Goal: Transaction & Acquisition: Purchase product/service

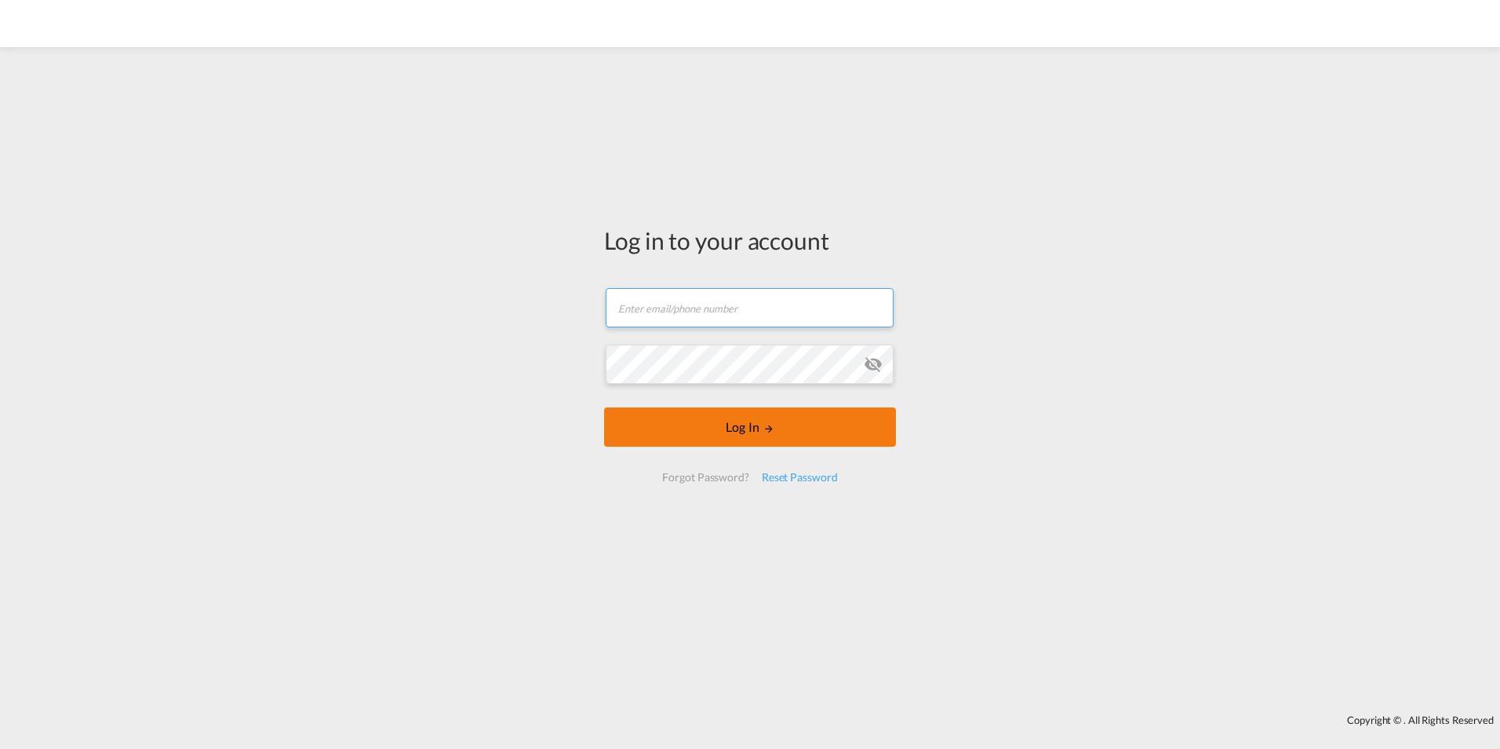
type input "[EMAIL_ADDRESS][DOMAIN_NAME]"
click at [707, 417] on button "Log In" at bounding box center [750, 426] width 292 height 39
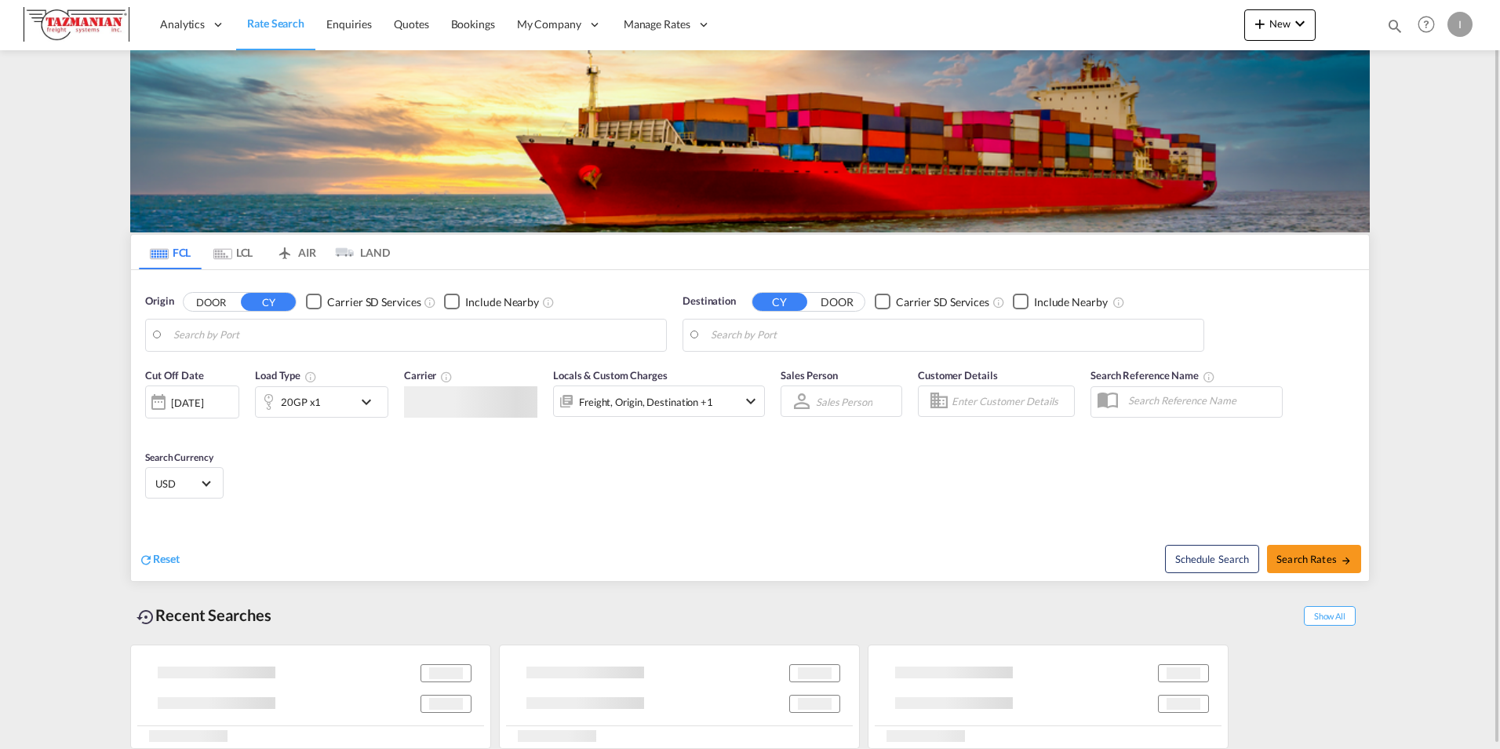
click at [356, 331] on body "Analytics Reports Dashboard Rate Search Enquiries Quotes Bookings" at bounding box center [750, 374] width 1500 height 749
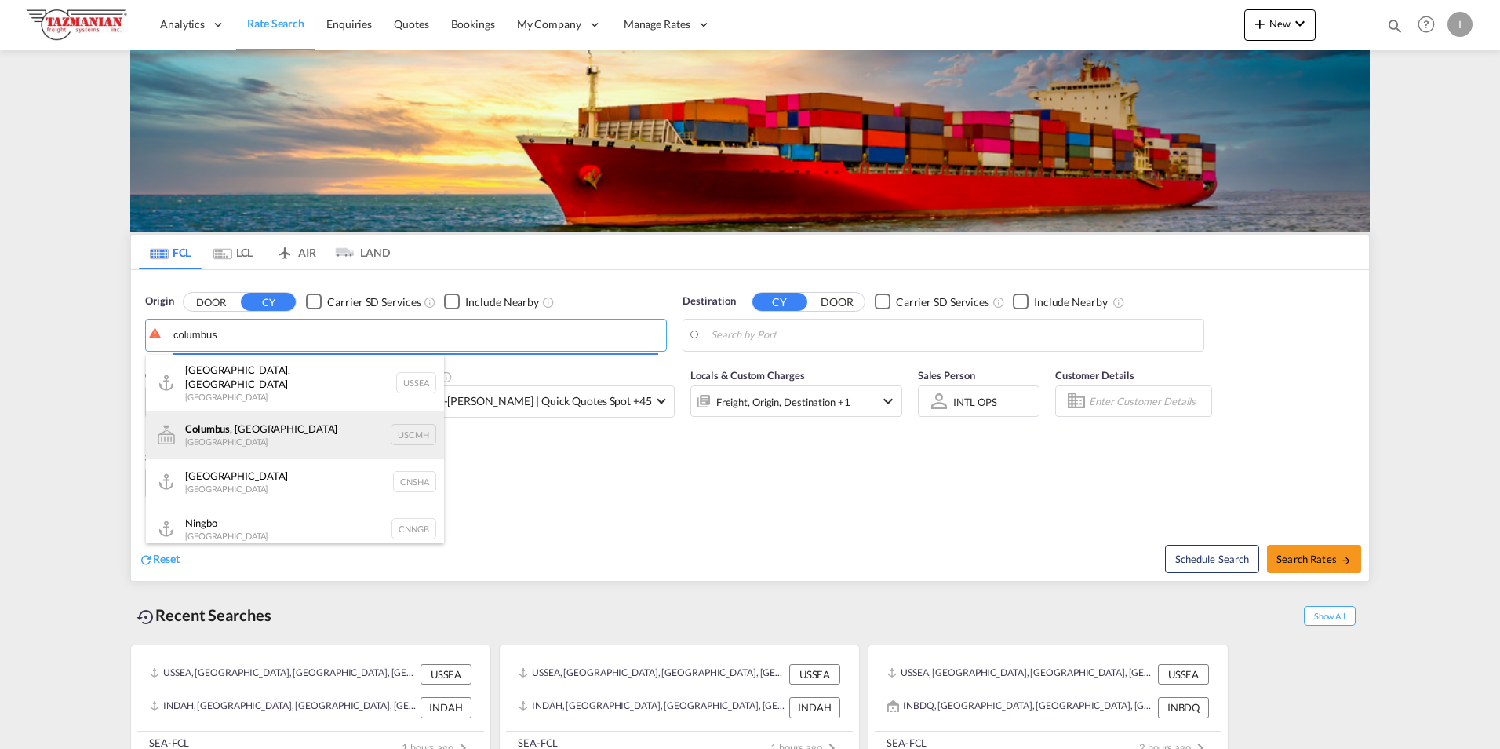
type input "columbus"
click at [260, 418] on body "Analytics Reports Dashboard Rate Search Enquiries Quotes Bookings" at bounding box center [750, 374] width 1500 height 749
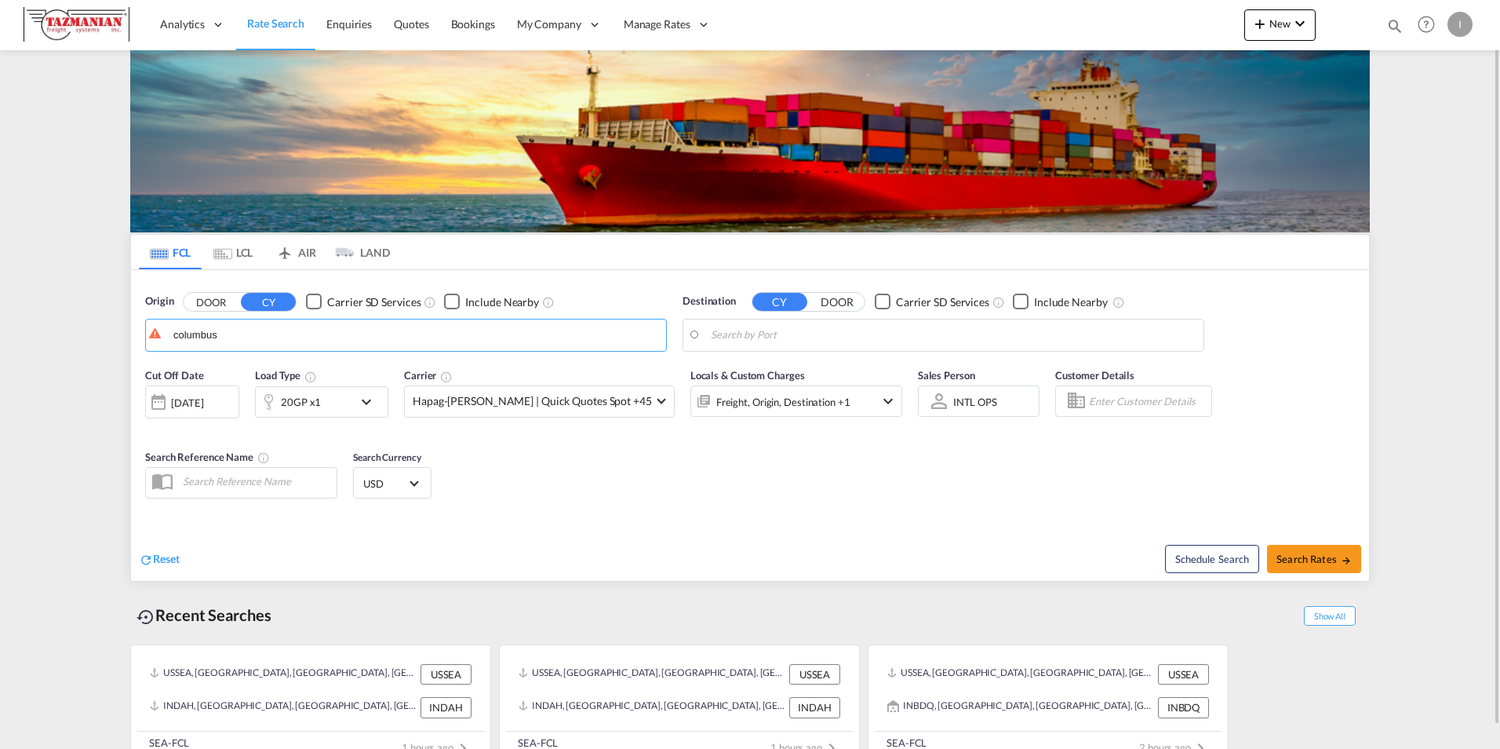
click at [743, 336] on body "Analytics Reports Dashboard Rate Search Enquiries Quotes Bookings" at bounding box center [750, 374] width 1500 height 749
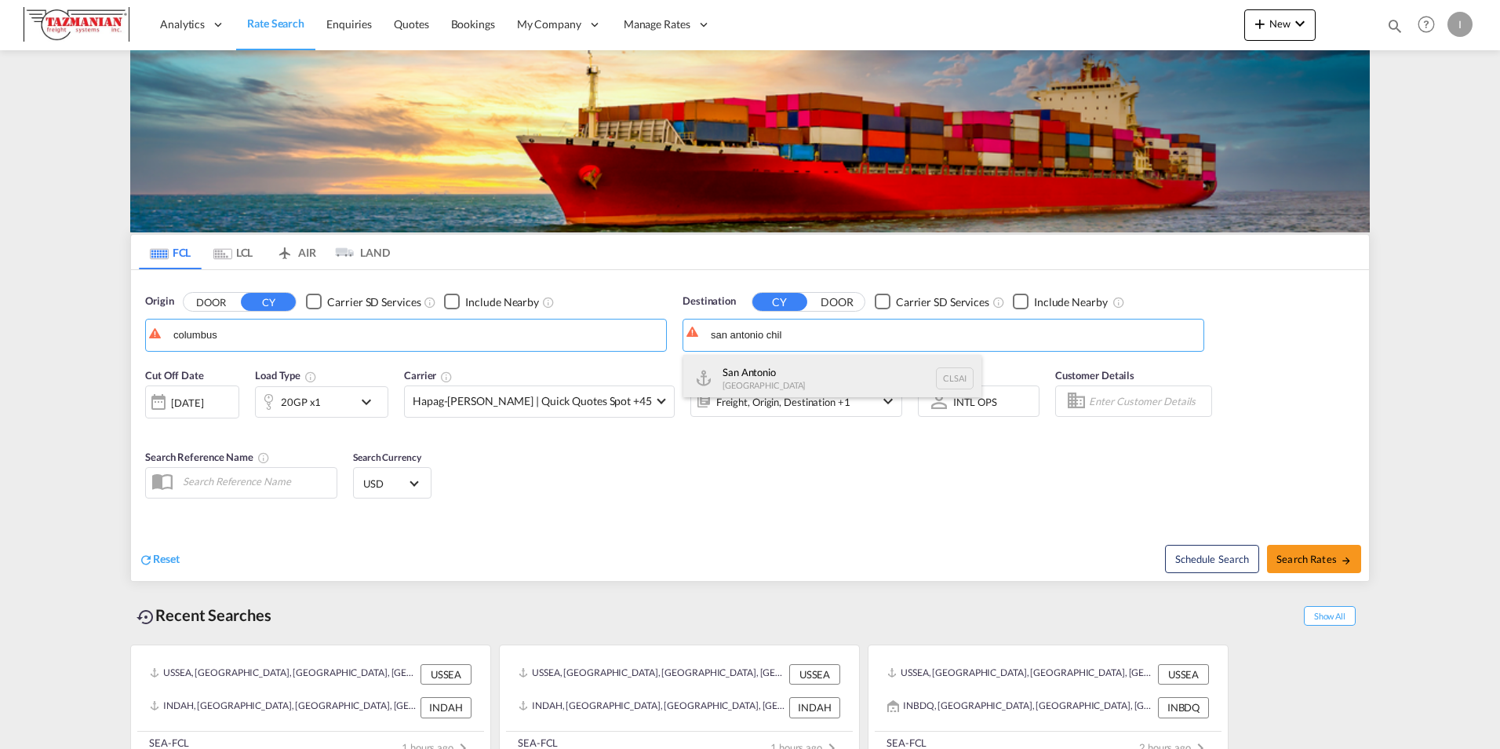
click at [753, 360] on div "San Antonio [GEOGRAPHIC_DATA] CLSAI" at bounding box center [832, 378] width 298 height 47
type input "San Antonio, CLSAI"
click at [349, 337] on body "Analytics Reports Dashboard Rate Search Enquiries Quotes Bookings" at bounding box center [750, 374] width 1500 height 749
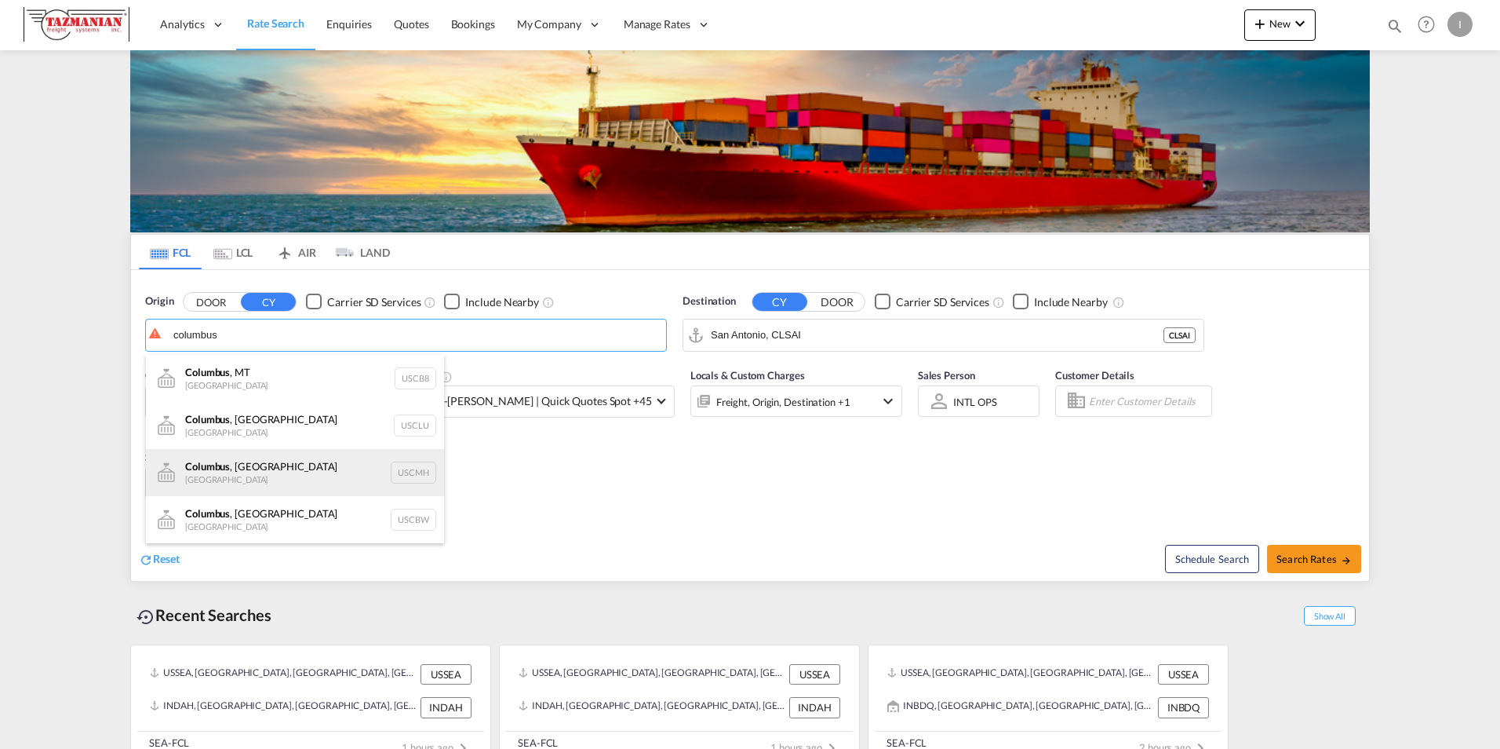
click at [257, 461] on div "[GEOGRAPHIC_DATA] , [GEOGRAPHIC_DATA] United States USCMH" at bounding box center [295, 472] width 298 height 47
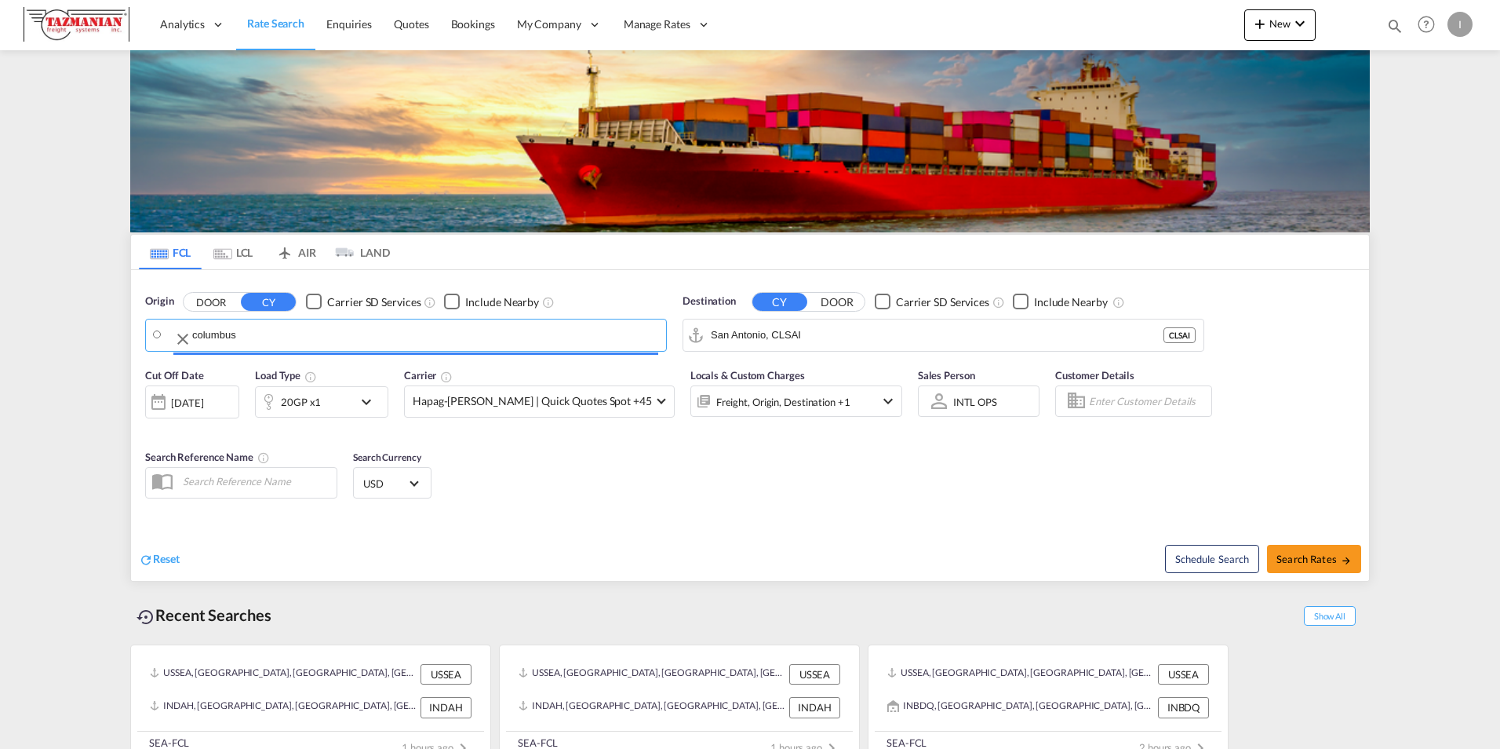
type input "[GEOGRAPHIC_DATA], [GEOGRAPHIC_DATA], USCMH"
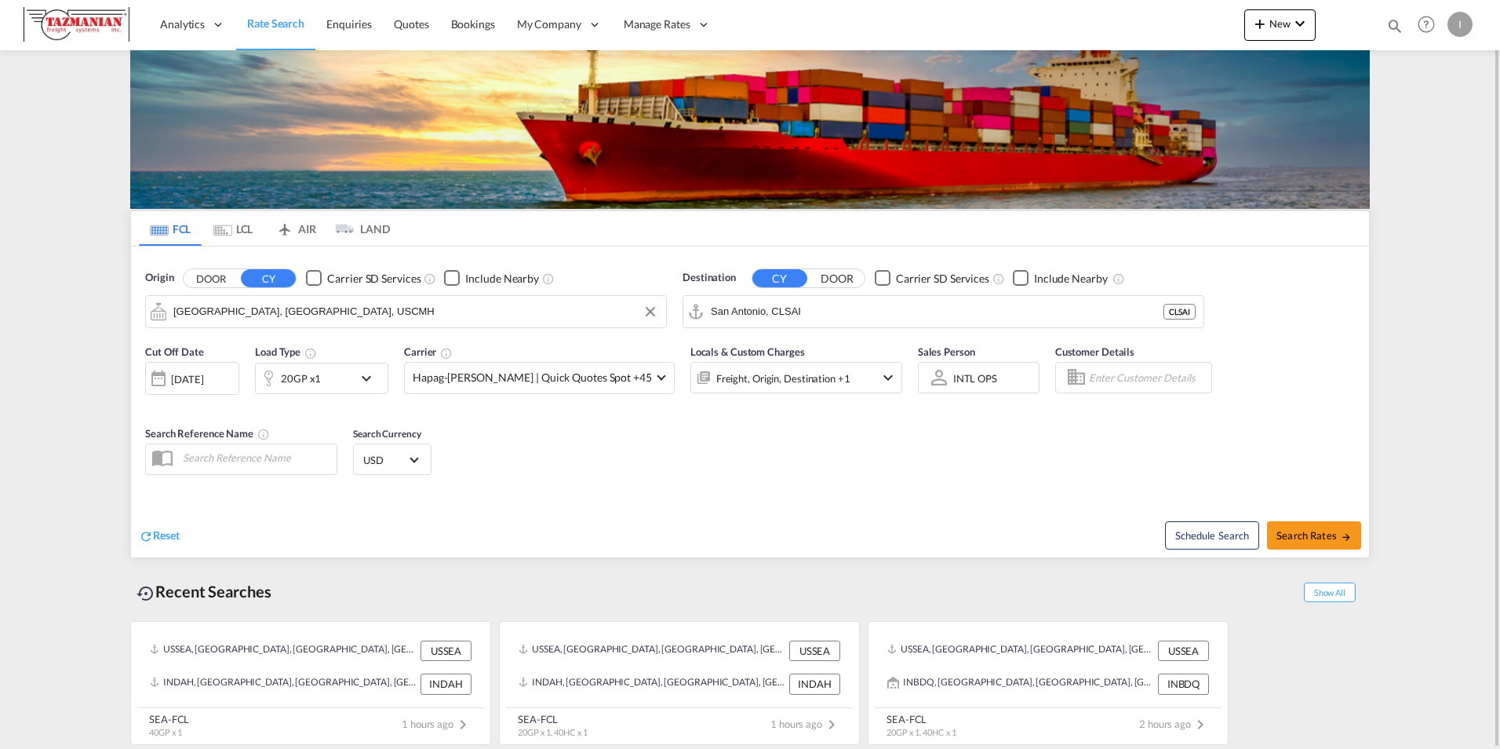
click at [363, 384] on md-icon "icon-chevron-down" at bounding box center [370, 378] width 27 height 19
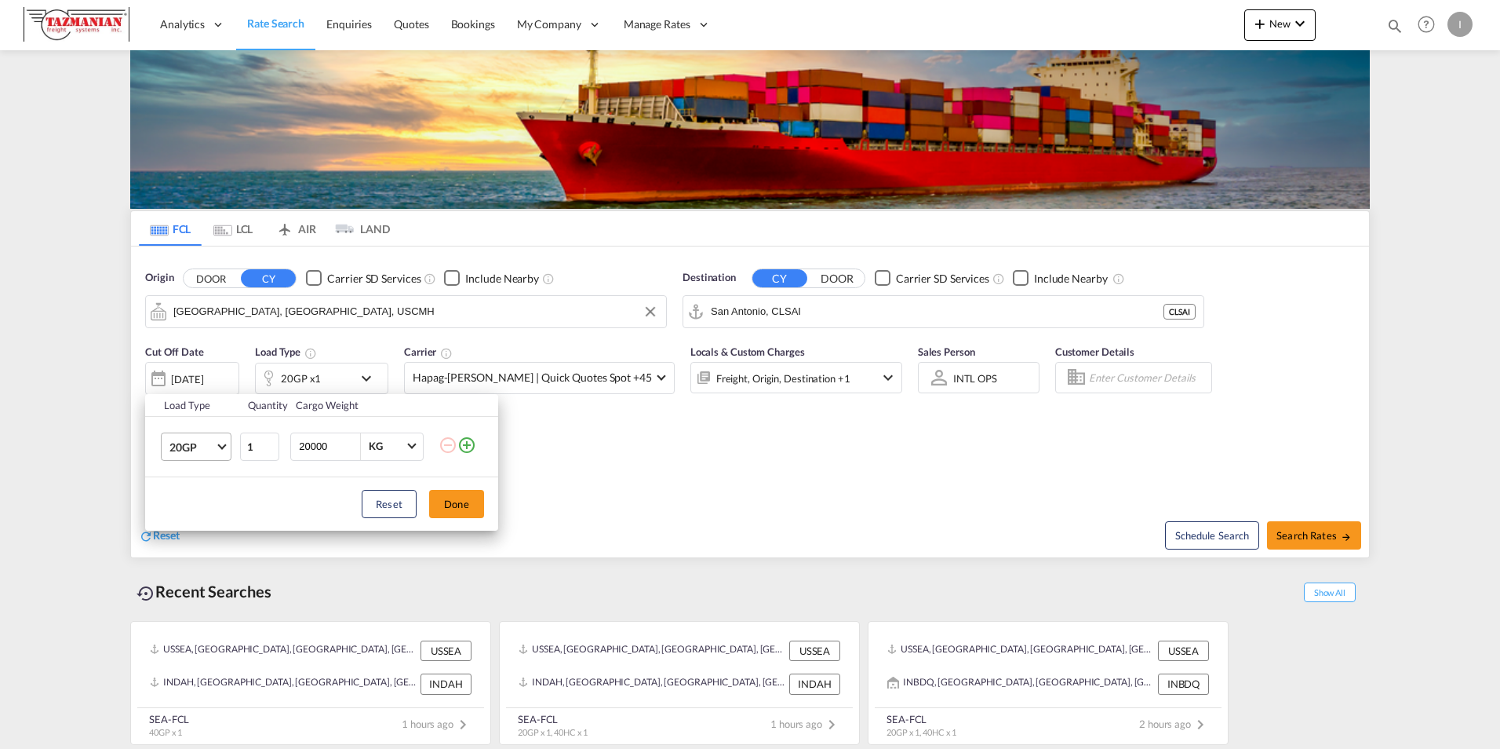
click at [204, 439] on span "20GP" at bounding box center [192, 447] width 46 height 16
click at [206, 490] on md-option "40GP" at bounding box center [210, 484] width 107 height 38
drag, startPoint x: 344, startPoint y: 447, endPoint x: 289, endPoint y: 450, distance: 55.8
click at [289, 450] on td "20000 KG KG" at bounding box center [362, 446] width 152 height 60
click at [439, 500] on button "Done" at bounding box center [456, 504] width 55 height 28
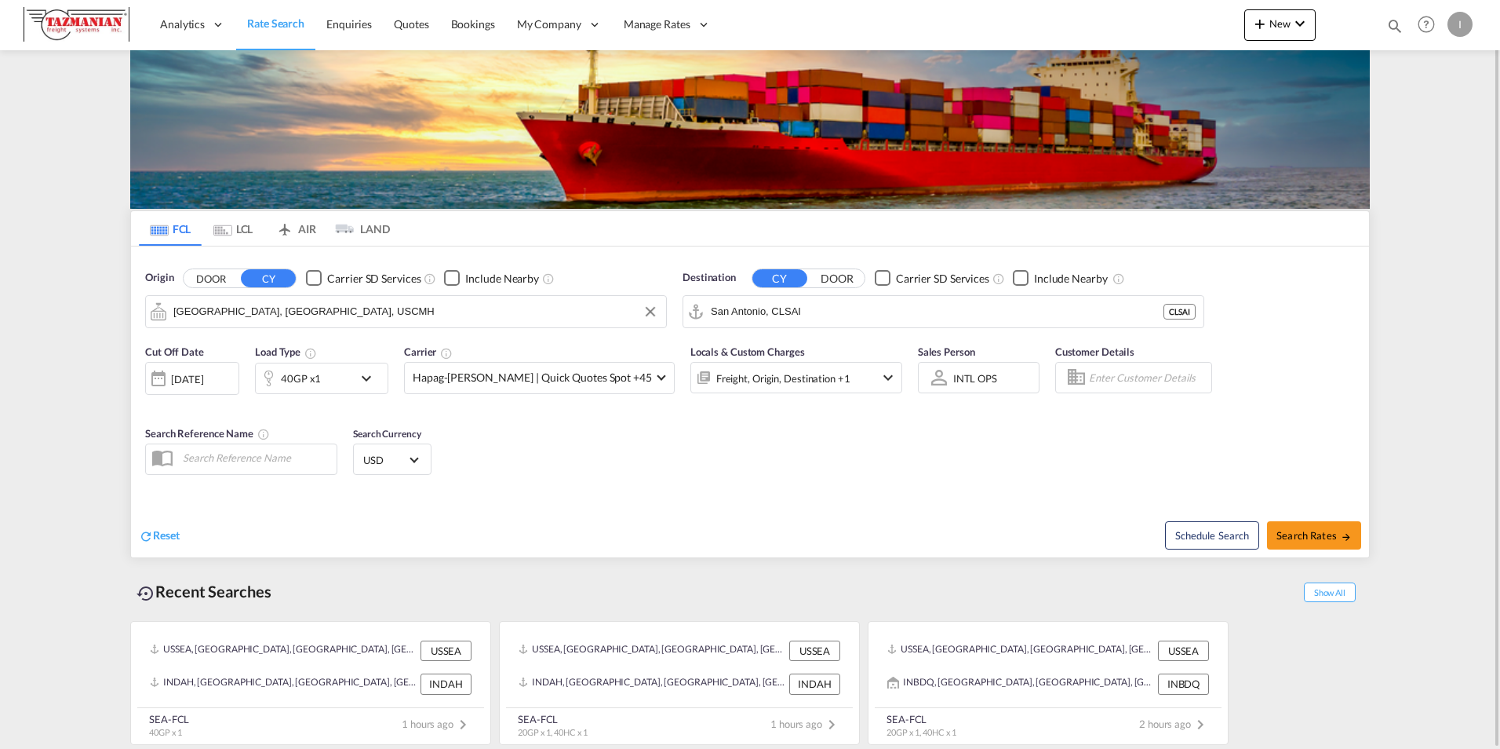
click at [199, 388] on div "[DATE]" at bounding box center [192, 378] width 94 height 33
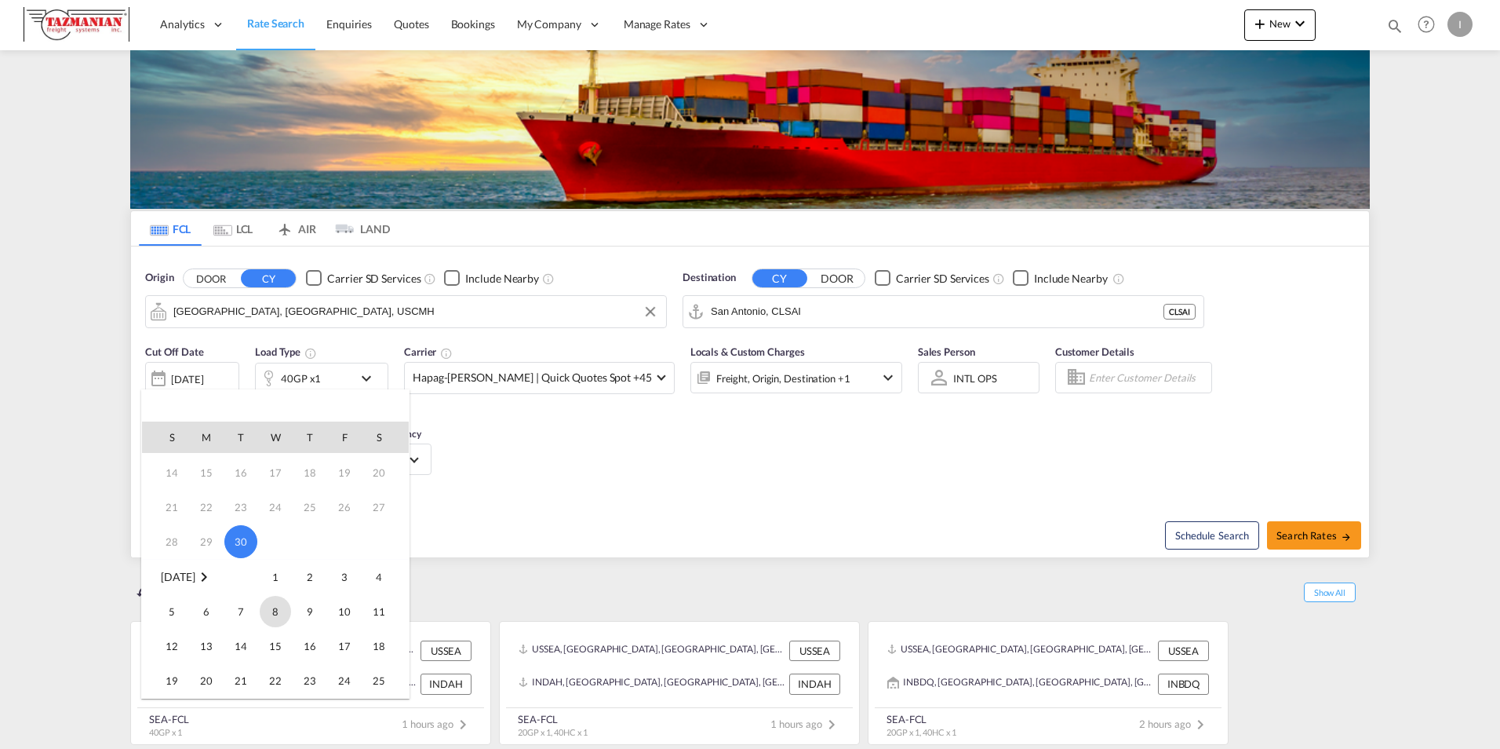
scroll to position [78, 0]
click at [209, 639] on span "6" at bounding box center [206, 634] width 31 height 31
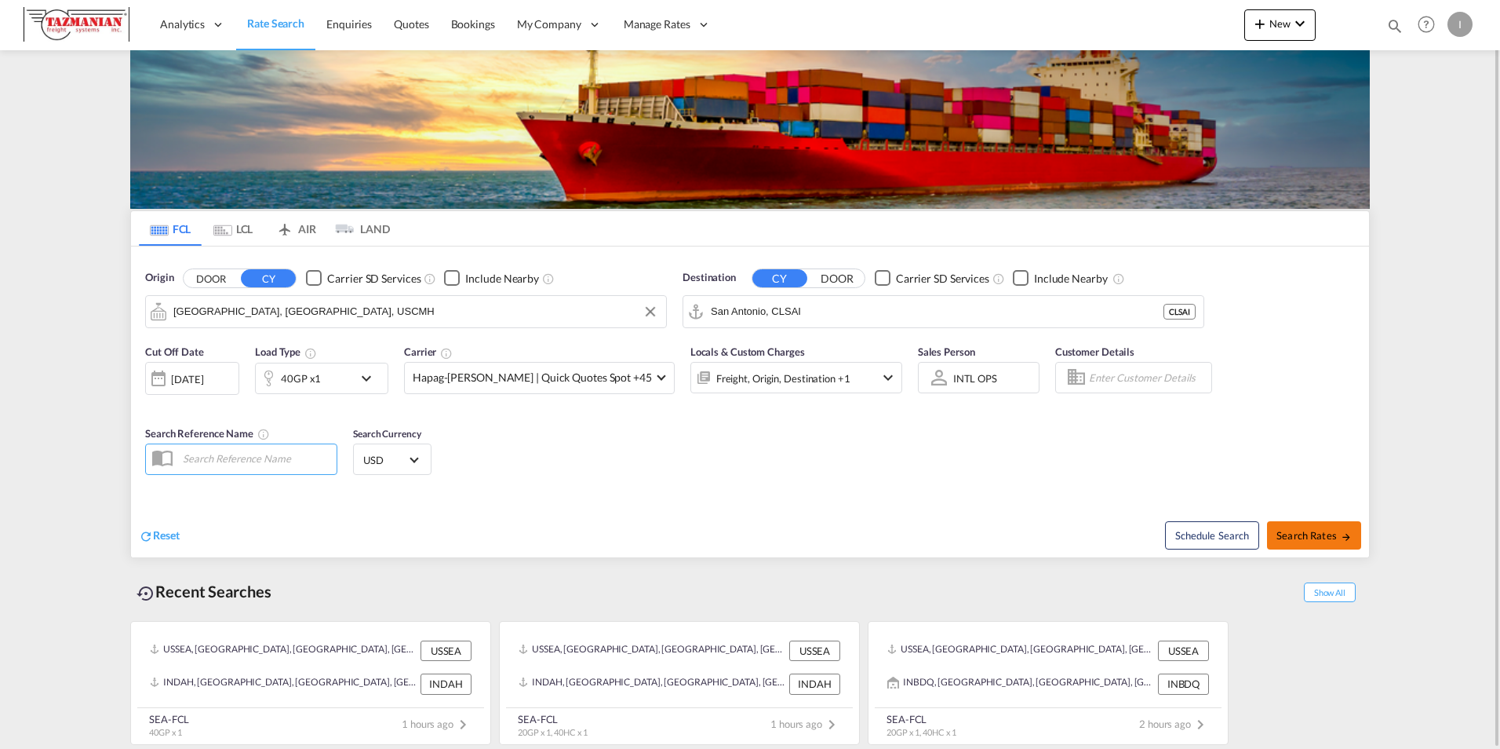
click at [1338, 535] on span "Search Rates" at bounding box center [1314, 535] width 75 height 13
type input "USCMH to CLSAI / [DATE]"
